Goal: Task Accomplishment & Management: Manage account settings

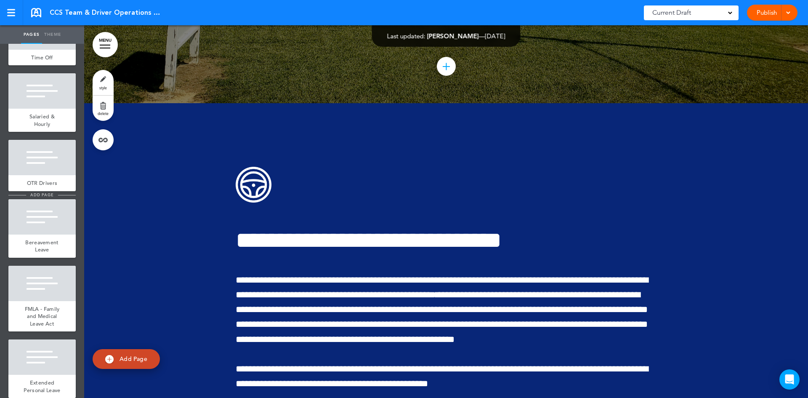
scroll to position [1726, 0]
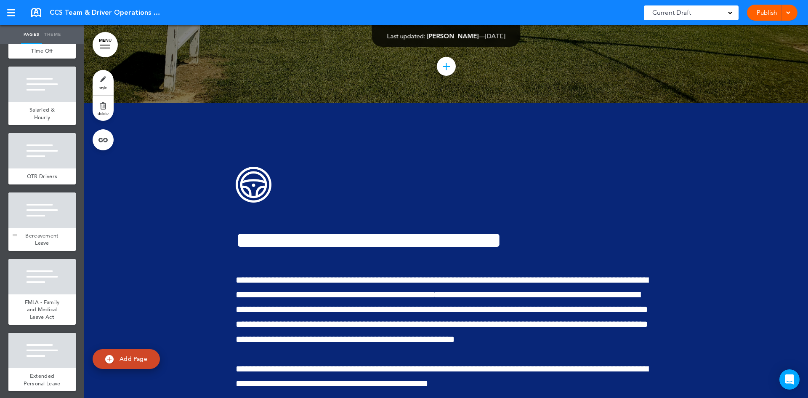
click at [46, 251] on div "Bereavement Leave" at bounding box center [41, 239] width 67 height 23
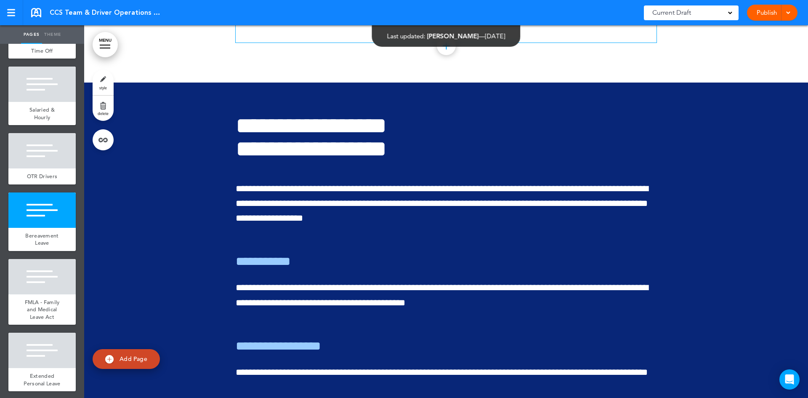
scroll to position [12471, 0]
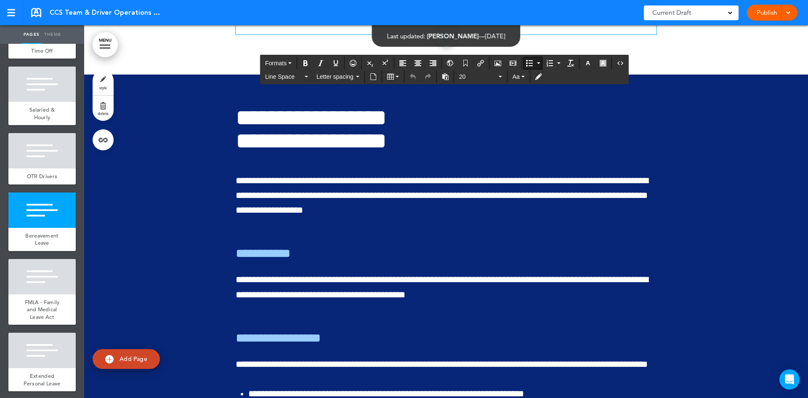
drag, startPoint x: 245, startPoint y: 276, endPoint x: 292, endPoint y: 282, distance: 47.1
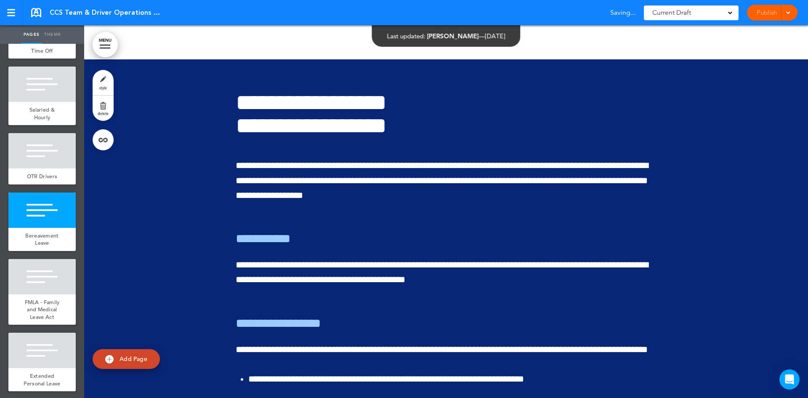
click at [764, 12] on div "Publish Publish Preview Draft" at bounding box center [772, 13] width 51 height 16
click at [764, 12] on link "Publish" at bounding box center [766, 13] width 27 height 16
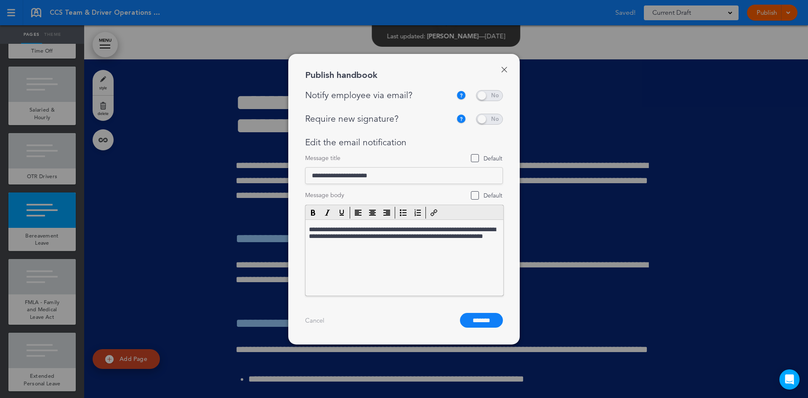
scroll to position [0, 0]
click at [497, 96] on span at bounding box center [489, 95] width 27 height 11
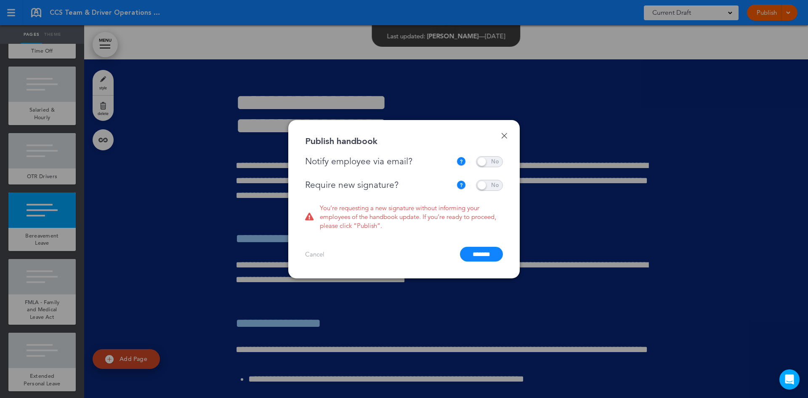
click at [500, 185] on span at bounding box center [489, 185] width 27 height 11
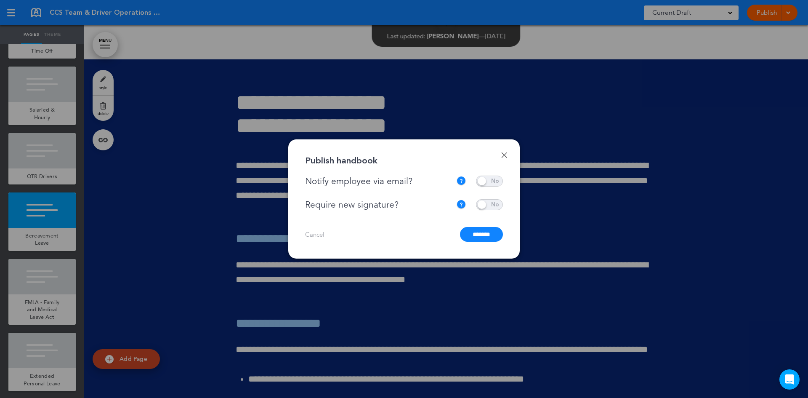
click at [485, 235] on input "*******" at bounding box center [481, 234] width 43 height 15
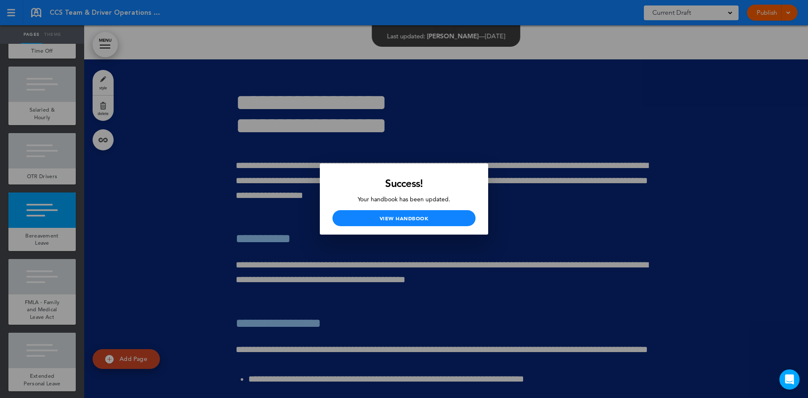
click at [183, 179] on div at bounding box center [404, 199] width 808 height 398
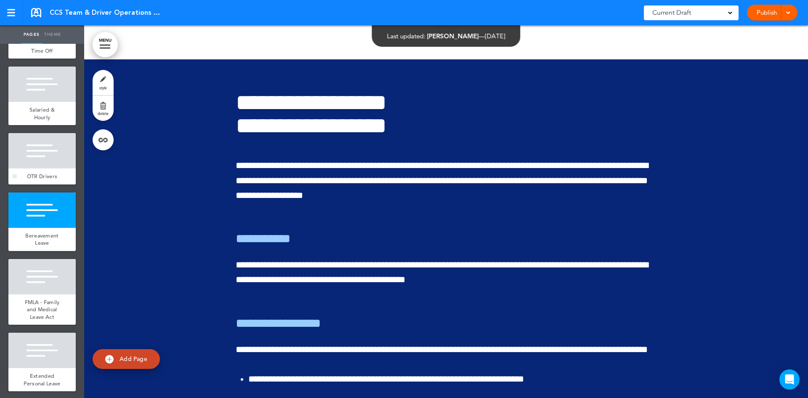
click at [27, 168] on div at bounding box center [41, 150] width 67 height 35
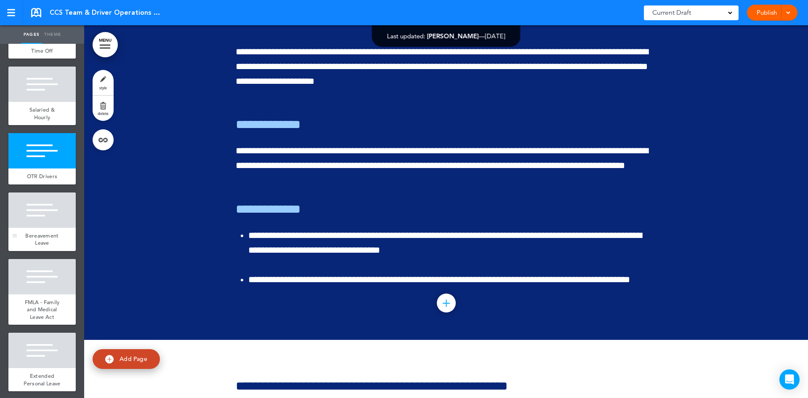
click at [36, 247] on span "Bereavement Leave" at bounding box center [41, 239] width 33 height 15
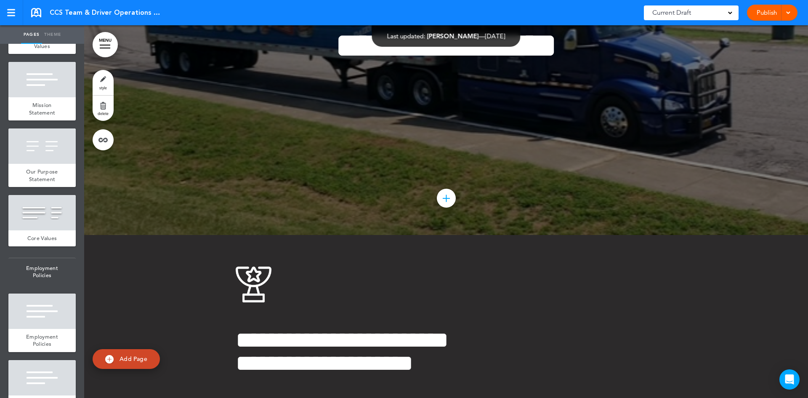
scroll to position [414, 0]
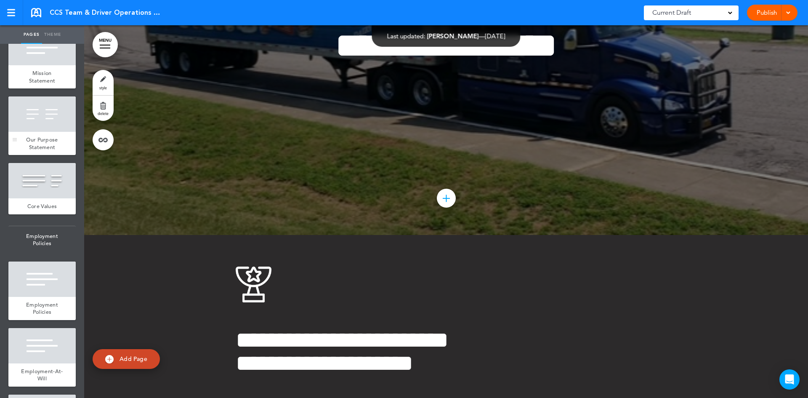
click at [51, 151] on span "Our Purpose Statement" at bounding box center [42, 143] width 32 height 15
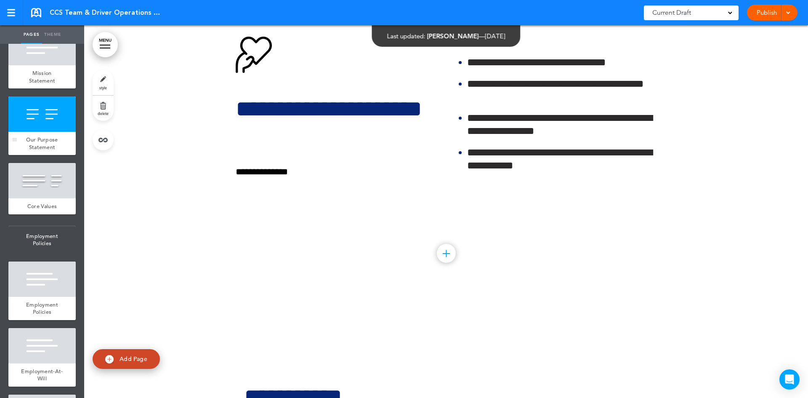
scroll to position [2607, 0]
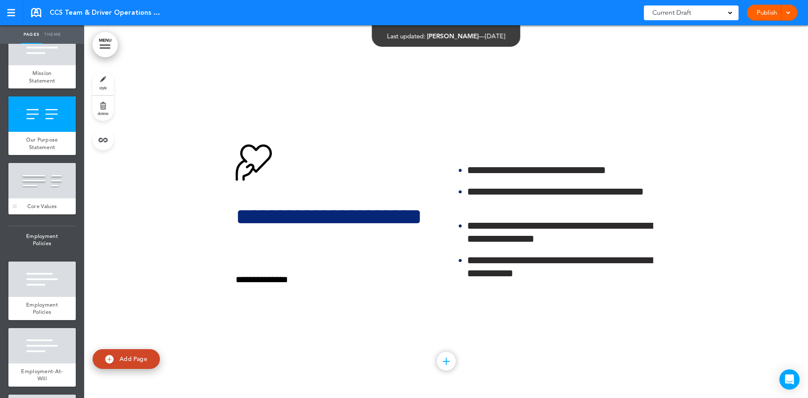
click at [45, 198] on div at bounding box center [41, 180] width 67 height 35
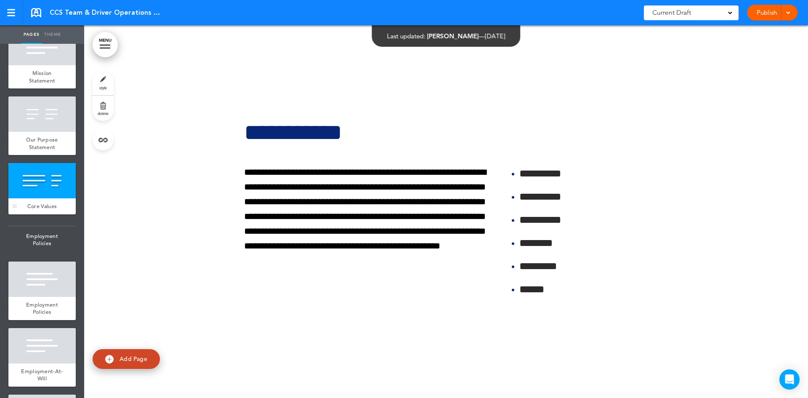
scroll to position [2980, 0]
click at [47, 297] on div at bounding box center [41, 278] width 67 height 35
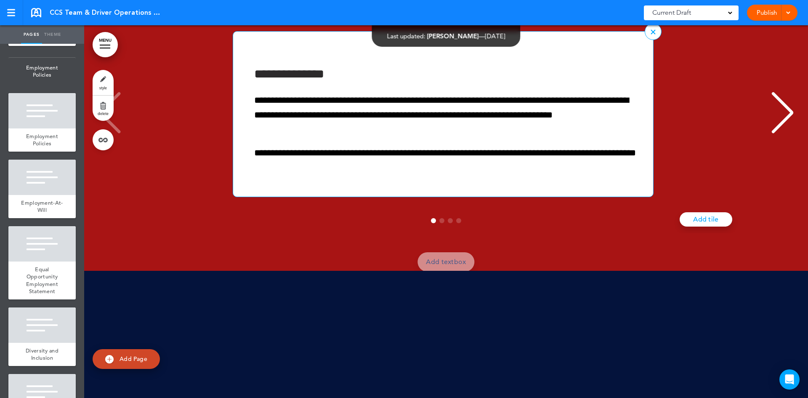
scroll to position [9876, 0]
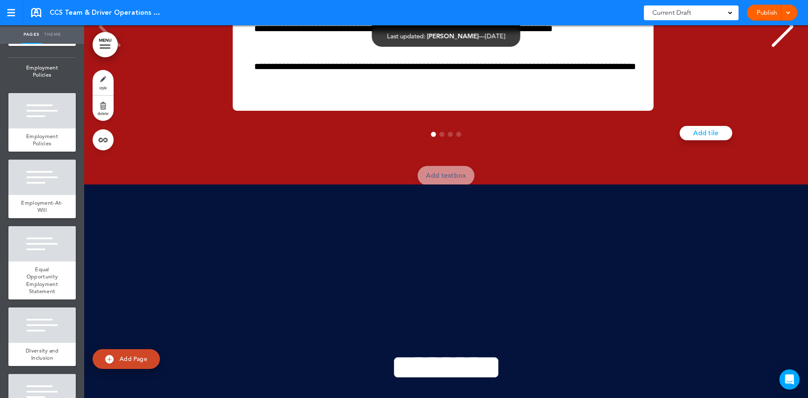
click at [775, 48] on div "Next slide" at bounding box center [783, 26] width 26 height 42
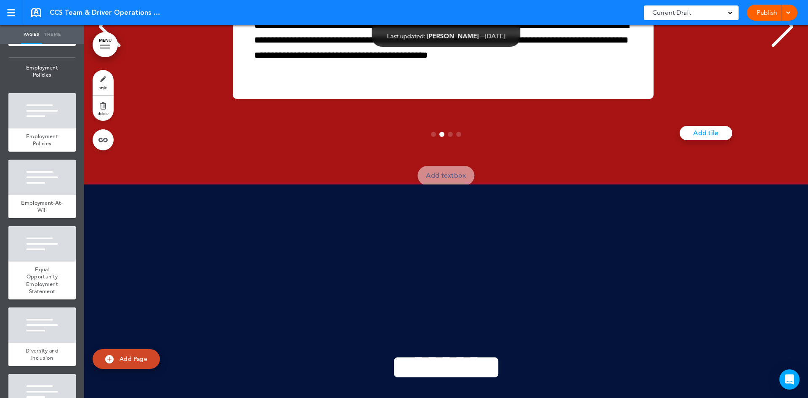
click at [775, 48] on div "Next slide" at bounding box center [783, 26] width 26 height 42
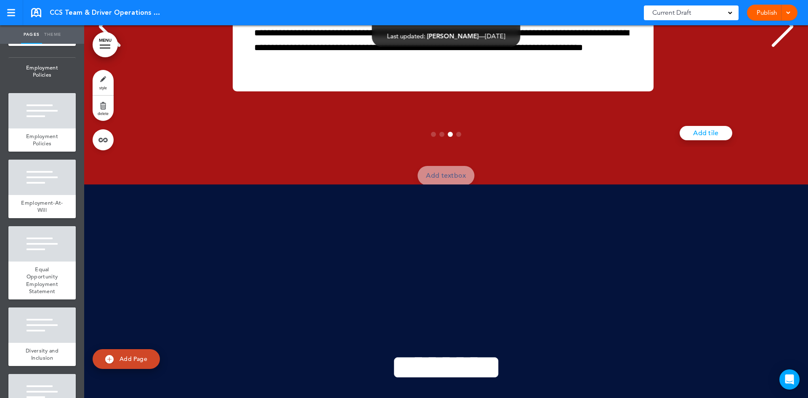
click at [775, 48] on div "Next slide" at bounding box center [783, 26] width 26 height 42
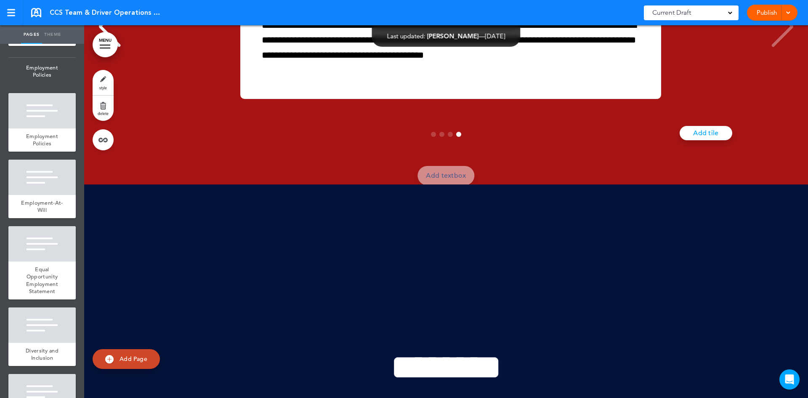
scroll to position [0, 2115]
click at [775, 99] on div "**********" at bounding box center [449, 28] width 701 height 142
click at [779, 99] on div "**********" at bounding box center [449, 28] width 701 height 142
drag, startPoint x: 92, startPoint y: 169, endPoint x: 122, endPoint y: 168, distance: 29.9
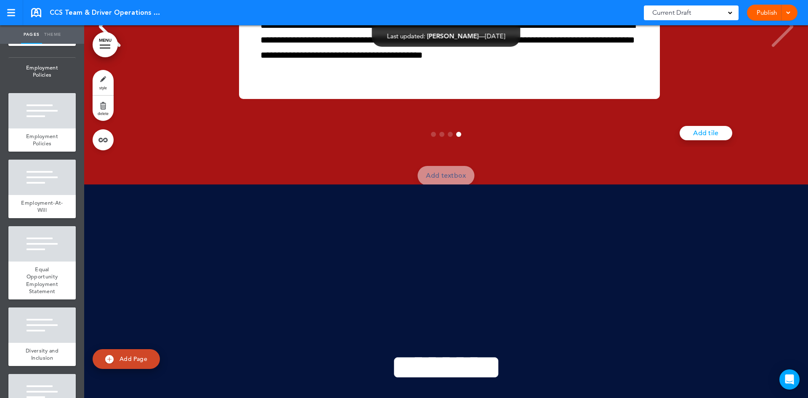
click at [103, 48] on div "Previous slide" at bounding box center [110, 26] width 26 height 42
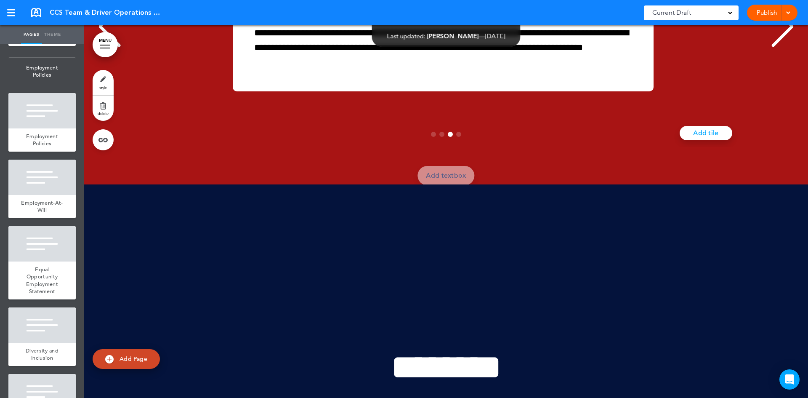
click at [105, 48] on div "Previous slide" at bounding box center [110, 26] width 26 height 42
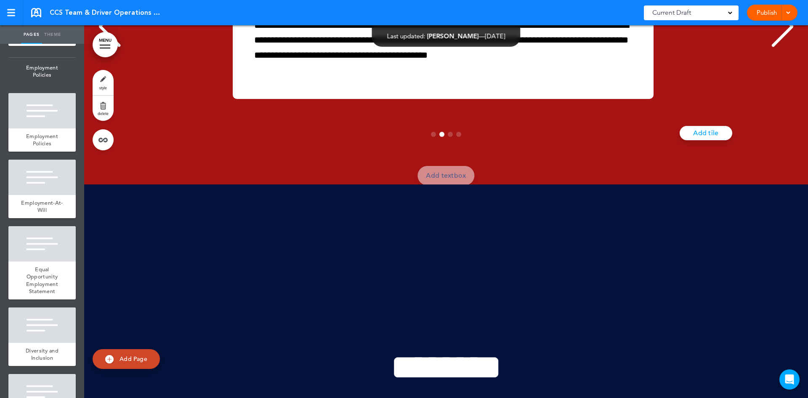
click at [104, 48] on div "Previous slide" at bounding box center [110, 26] width 26 height 42
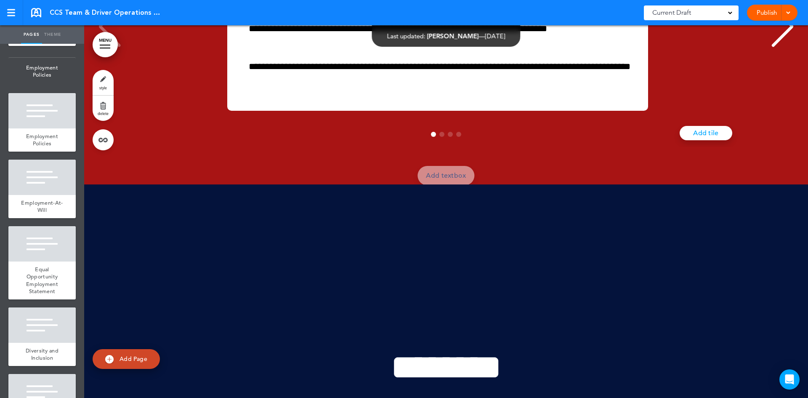
scroll to position [0, 0]
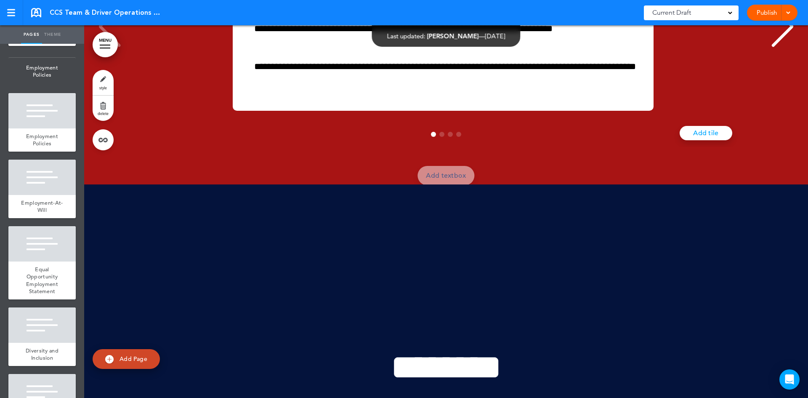
click at [104, 110] on div "**********" at bounding box center [443, 27] width 701 height 165
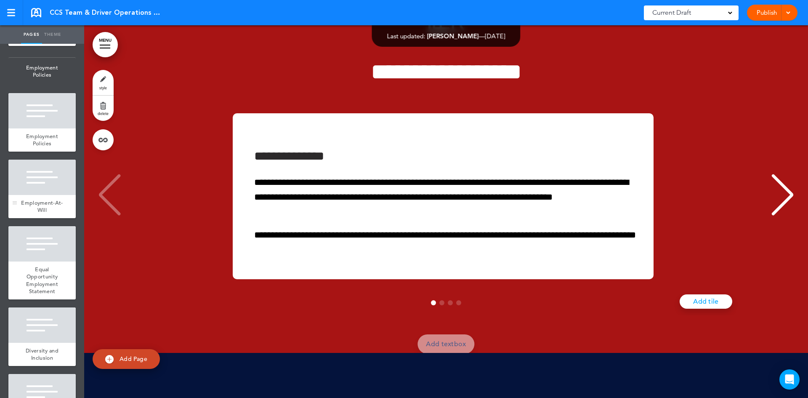
click at [42, 214] on span "Employment-At-Will" at bounding box center [42, 206] width 42 height 15
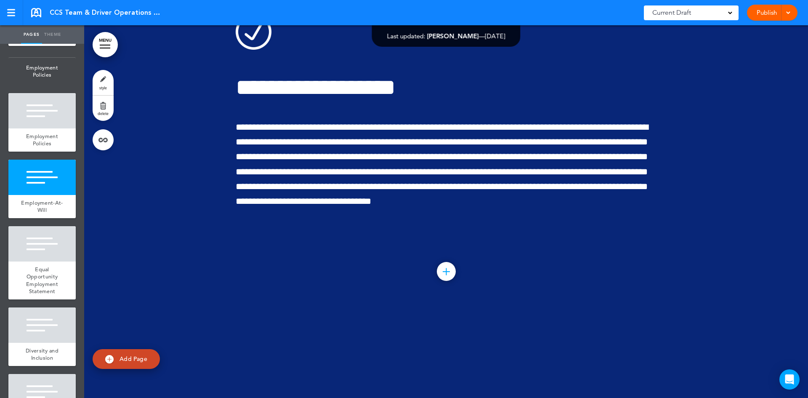
scroll to position [3893, 0]
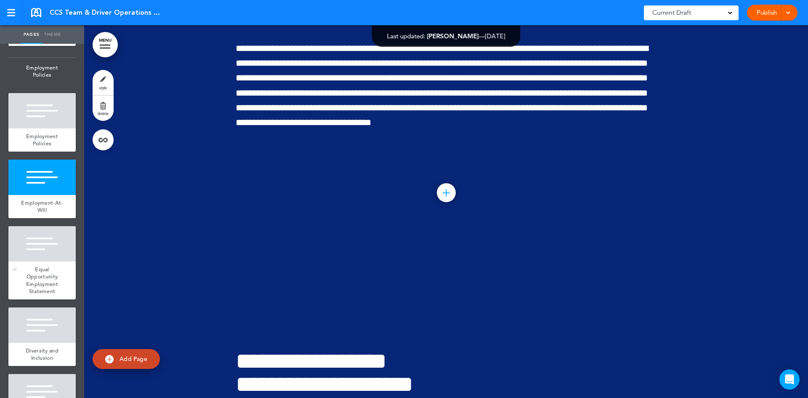
click at [38, 290] on span "Equal Opportunity Employment Statement" at bounding box center [42, 280] width 32 height 29
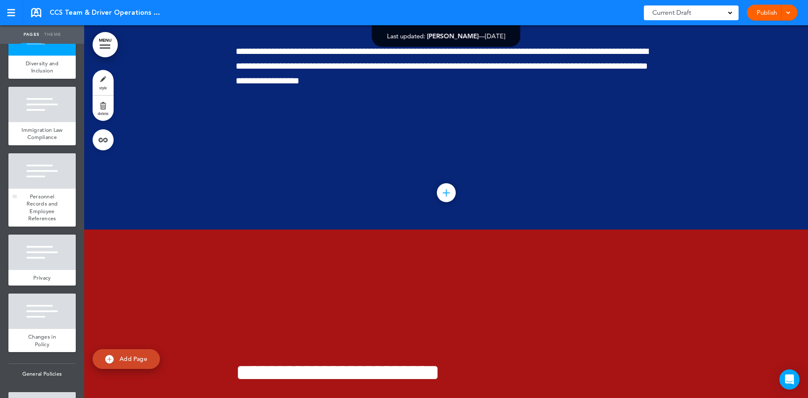
scroll to position [877, 0]
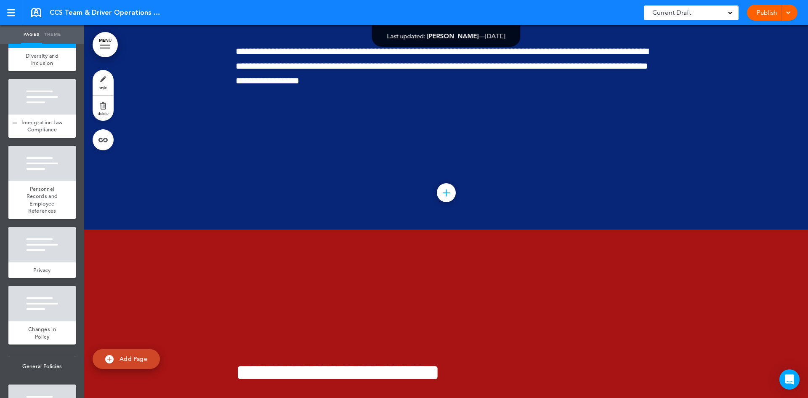
click at [32, 114] on div at bounding box center [41, 96] width 67 height 35
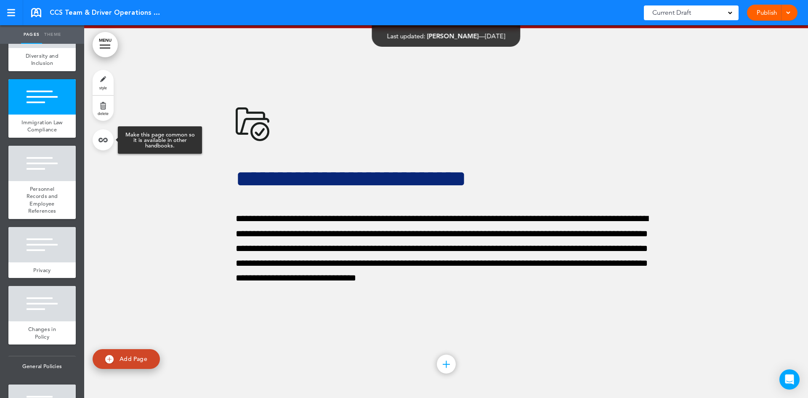
scroll to position [4842, 0]
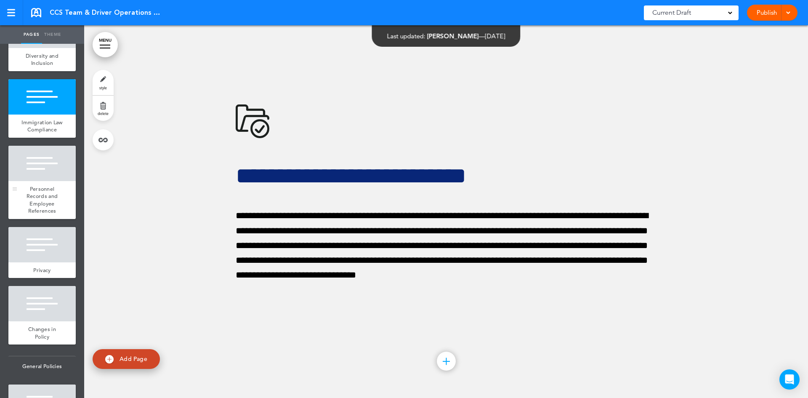
click at [36, 210] on div "Personnel Records and Employee References" at bounding box center [41, 200] width 67 height 38
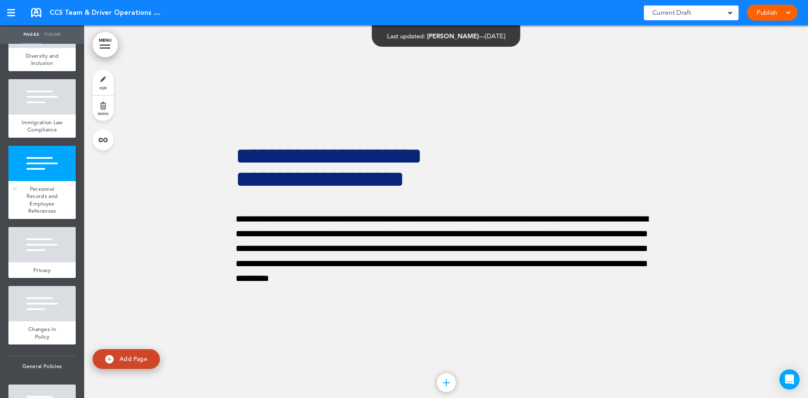
scroll to position [5215, 0]
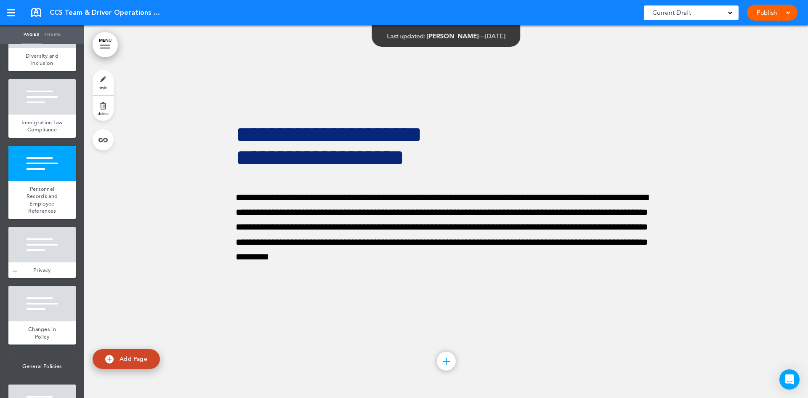
click at [45, 262] on div at bounding box center [41, 244] width 67 height 35
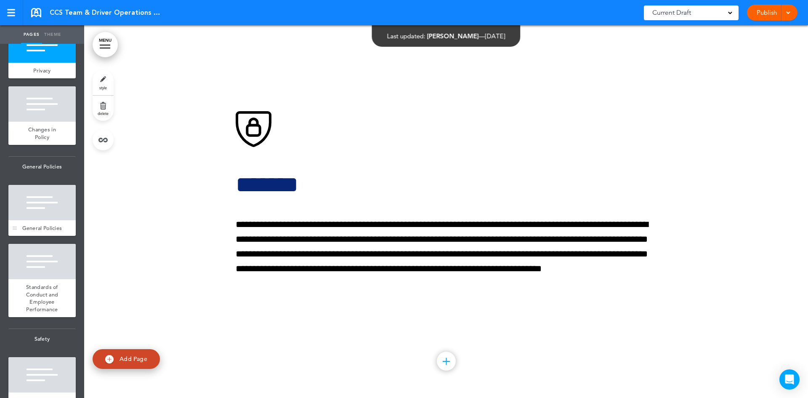
scroll to position [1087, 0]
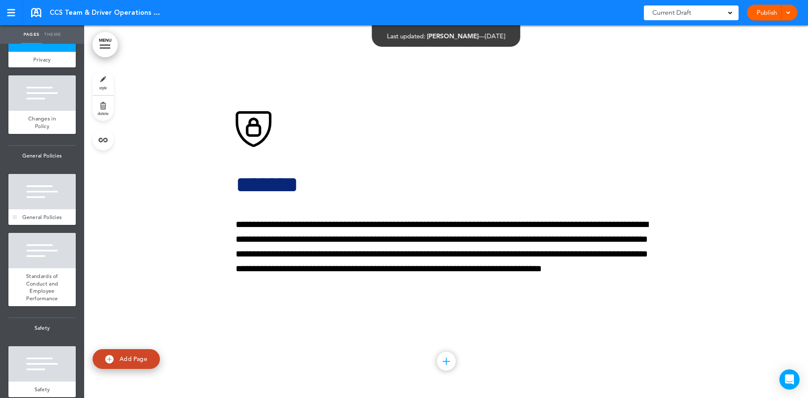
click at [51, 209] on div at bounding box center [41, 191] width 67 height 35
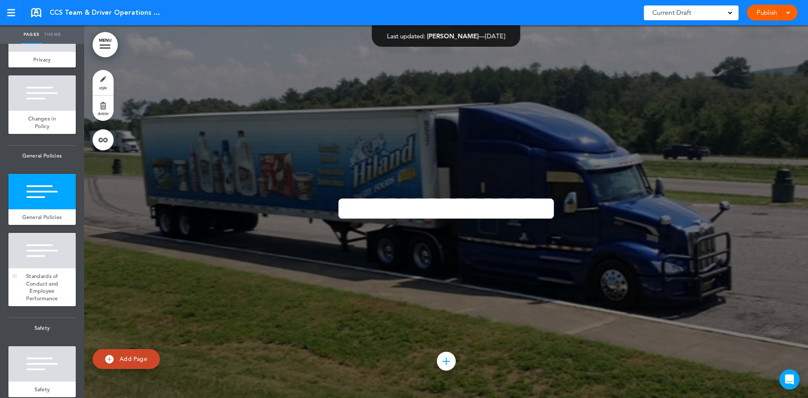
click at [34, 302] on span "Standards of Conduct and Employee Performance" at bounding box center [42, 286] width 32 height 29
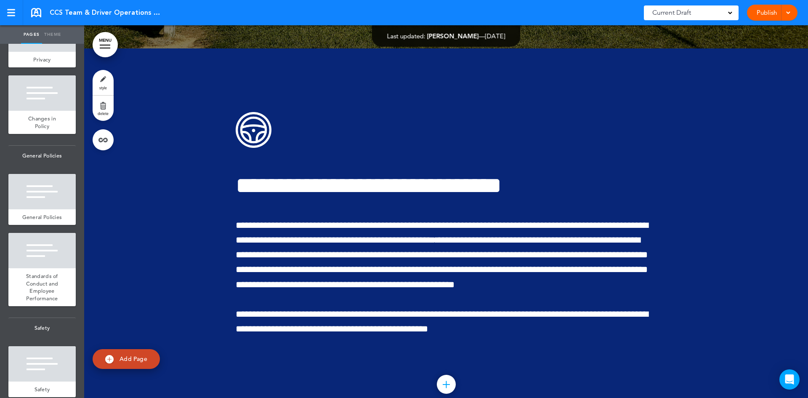
scroll to position [139, 0]
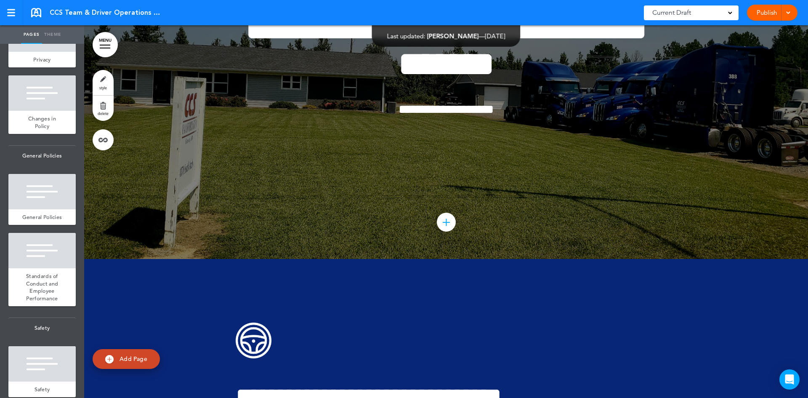
click at [792, 16] on div "Publish Publish Preview Draft" at bounding box center [772, 13] width 51 height 16
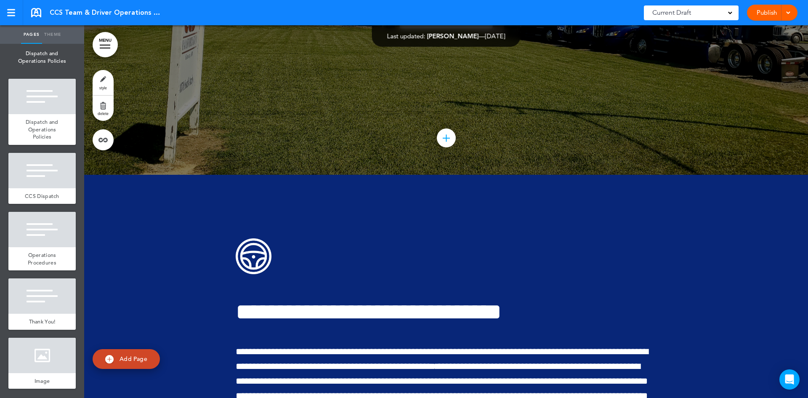
scroll to position [2560, 0]
